Goal: Task Accomplishment & Management: Use online tool/utility

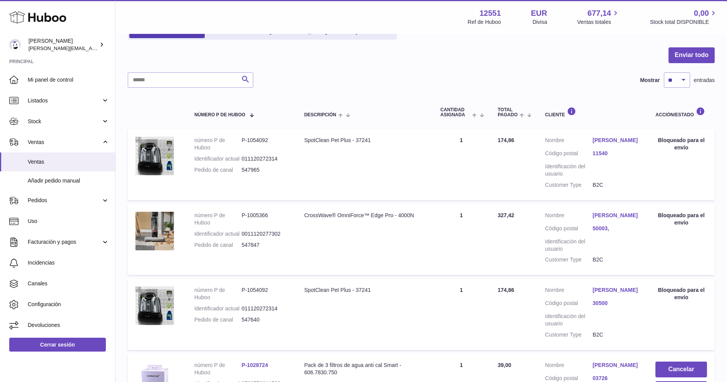
drag, startPoint x: 194, startPoint y: 61, endPoint x: 144, endPoint y: 29, distance: 58.7
click at [192, 59] on div at bounding box center [421, 59] width 587 height 25
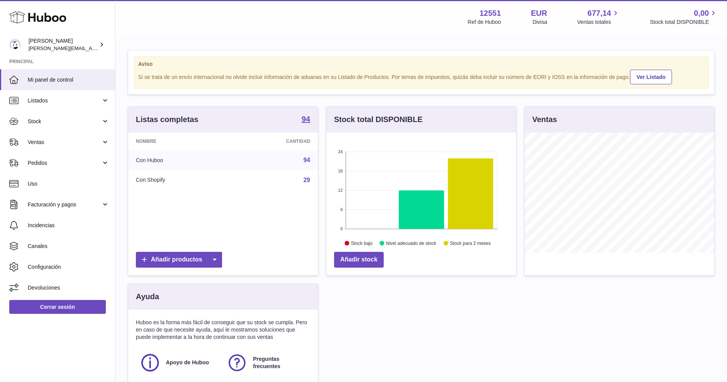
scroll to position [120, 190]
click at [85, 145] on span "Ventas" at bounding box center [64, 141] width 73 height 7
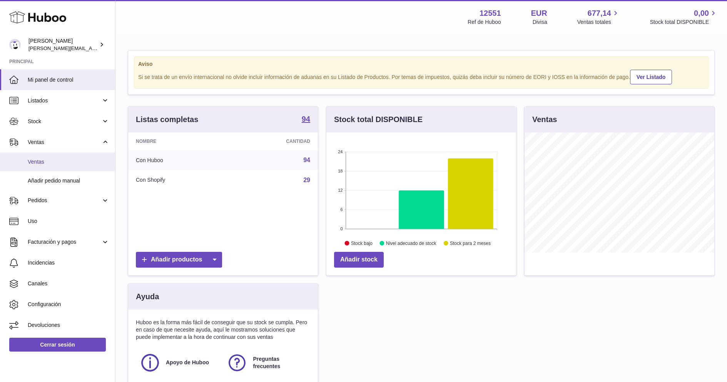
click at [83, 155] on link "Ventas" at bounding box center [57, 161] width 115 height 19
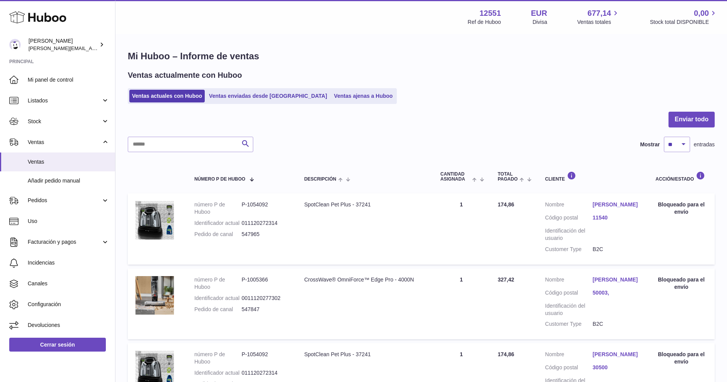
click at [384, 125] on div at bounding box center [421, 124] width 587 height 25
click at [448, 118] on div at bounding box center [421, 124] width 587 height 25
click at [284, 219] on dl "número P de Huboo P-1054092 Identificador actual 011120272314 Pedido de canal 5…" at bounding box center [241, 221] width 95 height 41
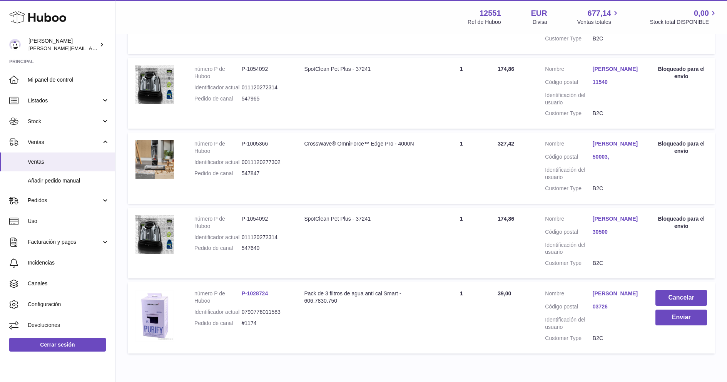
scroll to position [128, 0]
